Goal: Task Accomplishment & Management: Manage account settings

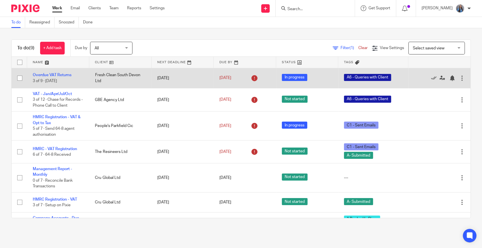
click at [39, 72] on td "Overdue VAT Returns 3 of 9 · [DATE]" at bounding box center [58, 78] width 62 height 20
click at [40, 73] on link "Overdue VAT Returns" at bounding box center [52, 75] width 39 height 4
click at [41, 74] on link "Overdue VAT Returns" at bounding box center [52, 75] width 39 height 4
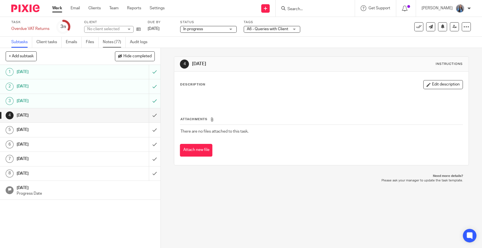
click at [113, 42] on link "Notes (77)" at bounding box center [114, 42] width 23 height 11
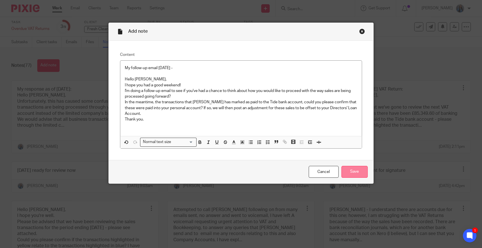
click at [353, 172] on input "Save" at bounding box center [355, 172] width 26 height 12
